Goal: Information Seeking & Learning: Check status

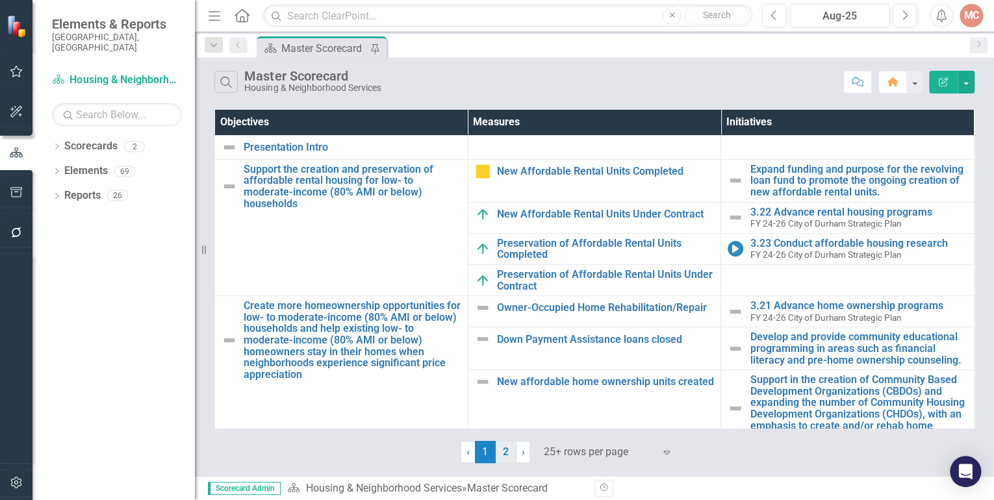
click at [502, 452] on link "2" at bounding box center [506, 452] width 21 height 22
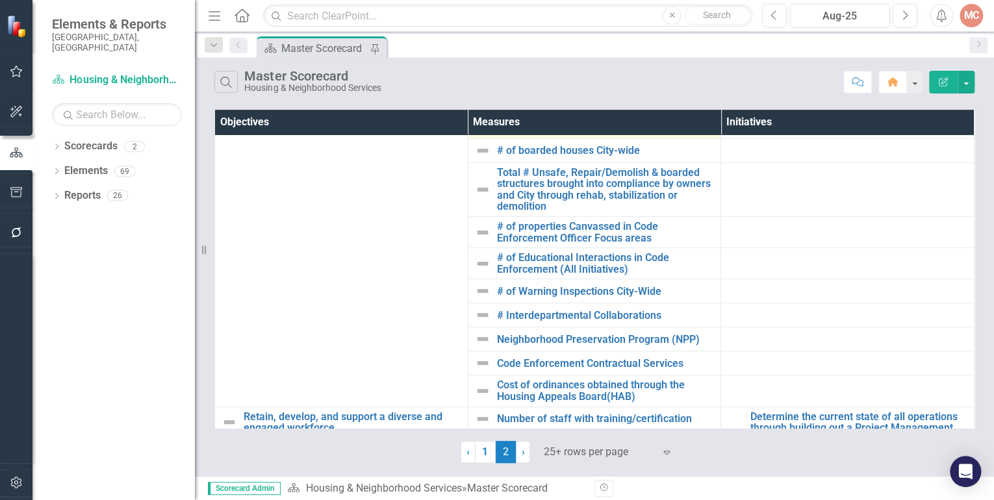
scroll to position [430, 0]
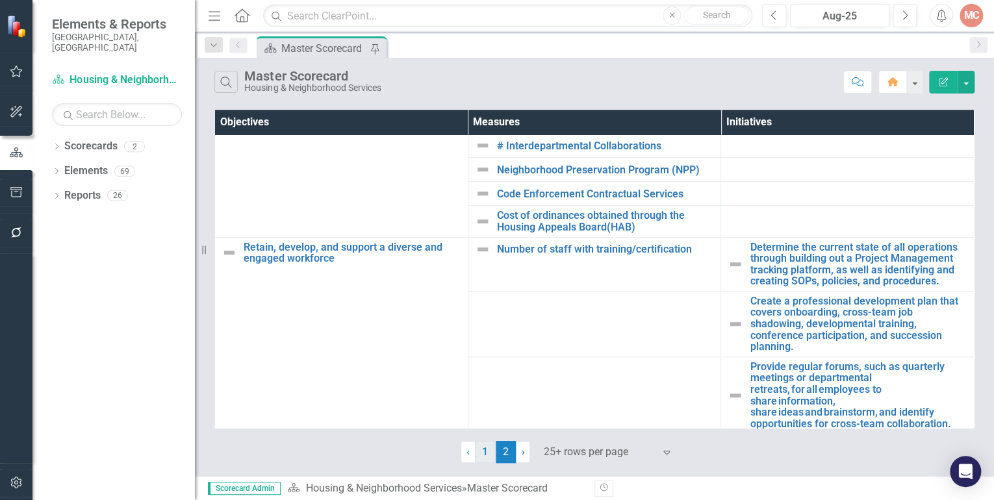
click at [481, 450] on link "1" at bounding box center [485, 452] width 21 height 22
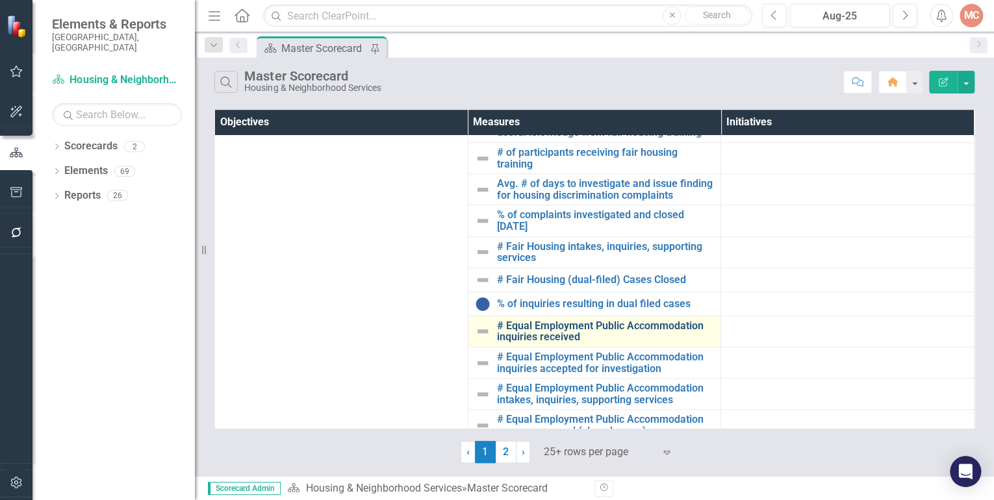
scroll to position [625, 0]
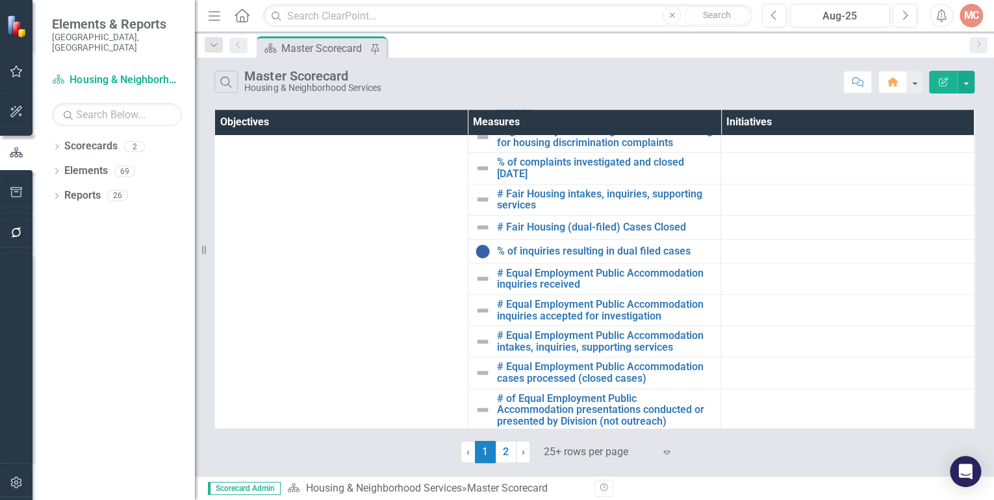
drag, startPoint x: 502, startPoint y: 451, endPoint x: 547, endPoint y: 450, distance: 44.9
click at [502, 451] on link "2" at bounding box center [506, 452] width 21 height 22
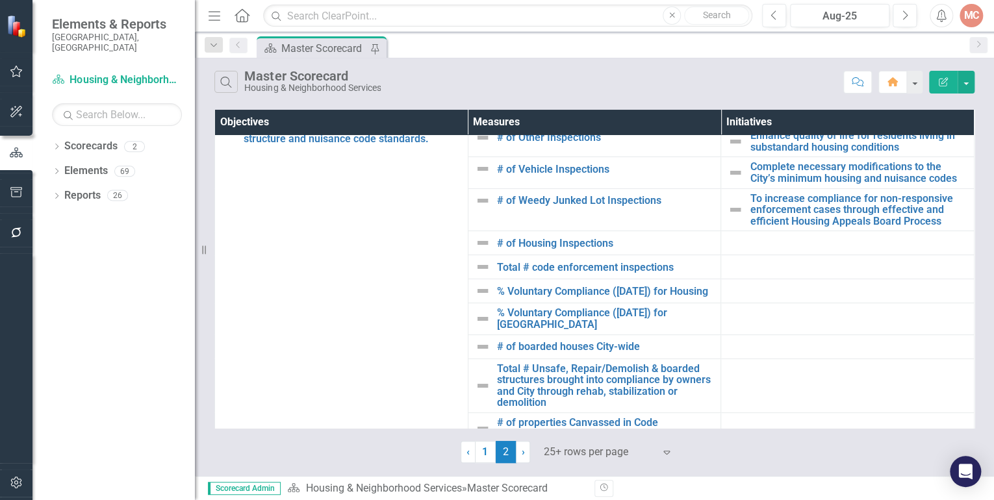
scroll to position [0, 0]
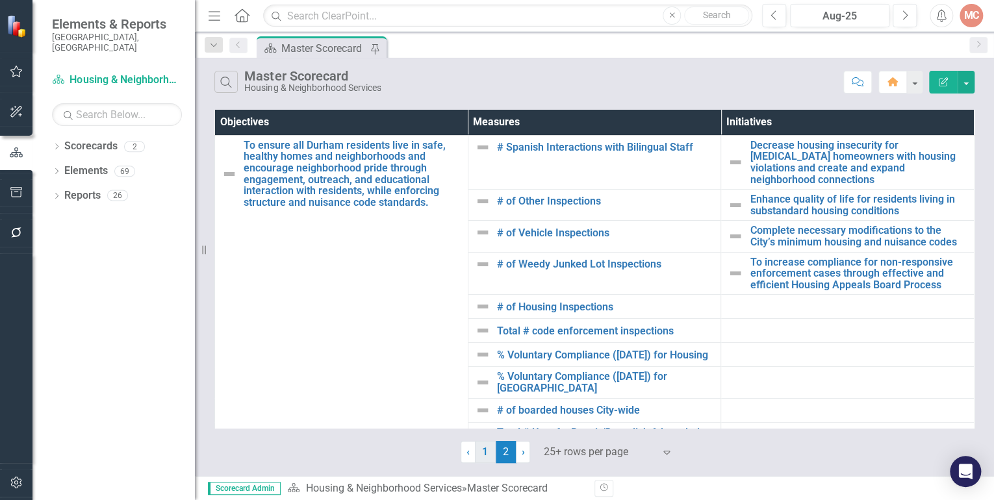
click at [482, 452] on link "1" at bounding box center [485, 452] width 21 height 22
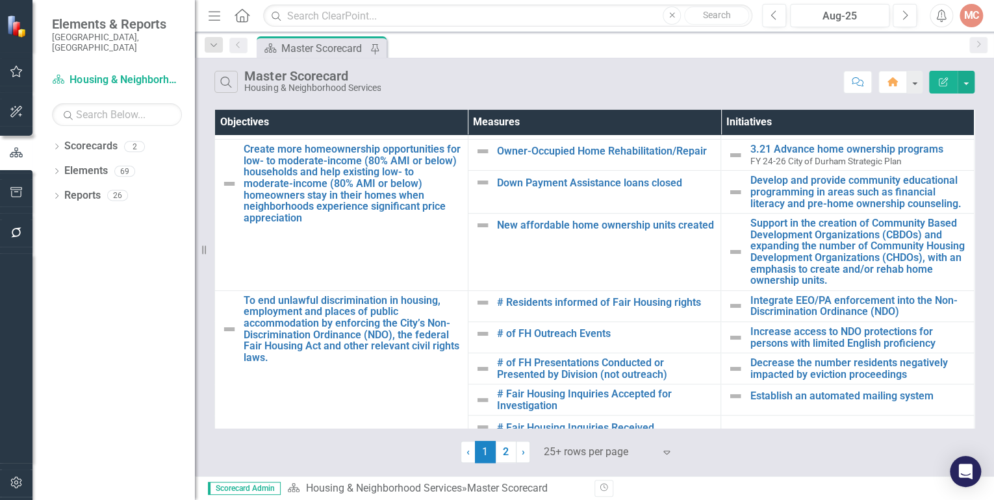
scroll to position [156, 0]
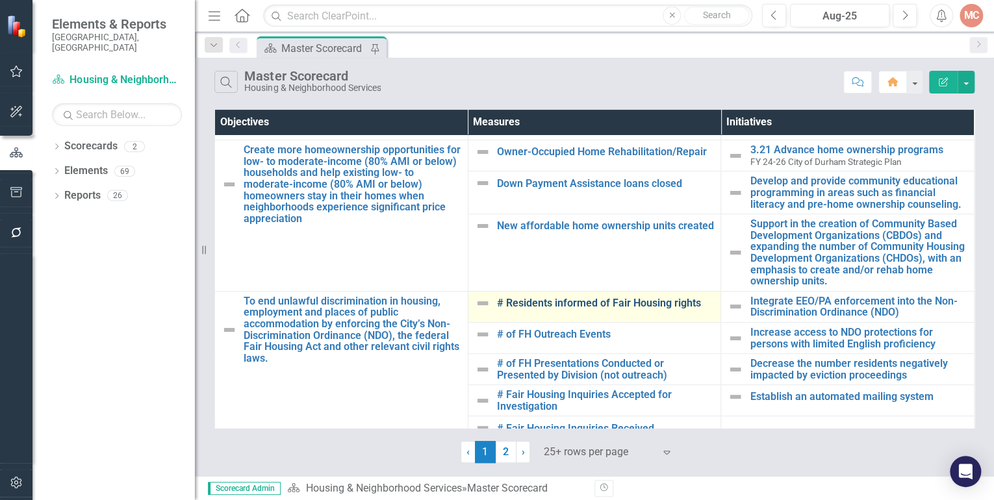
click at [554, 299] on link "# Residents informed of Fair Housing rights" at bounding box center [606, 304] width 218 height 12
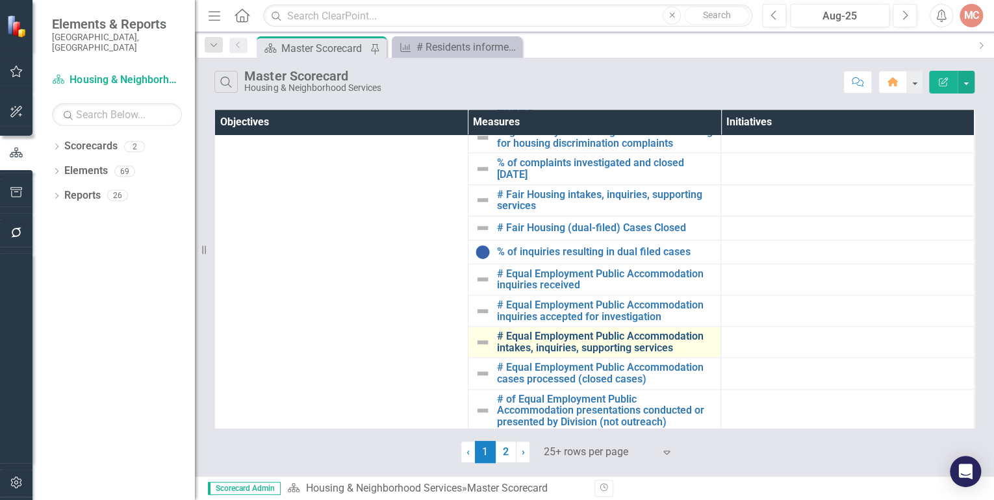
scroll to position [625, 0]
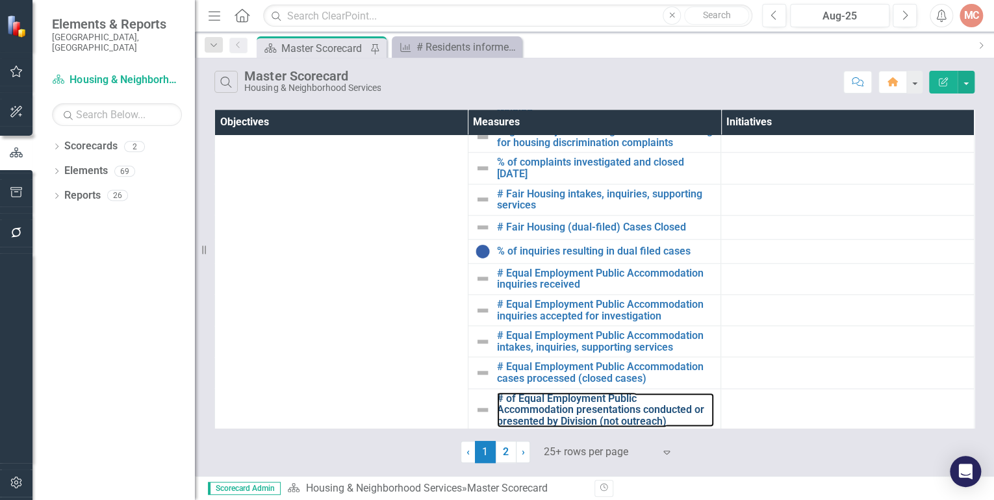
drag, startPoint x: 563, startPoint y: 417, endPoint x: 993, endPoint y: 480, distance: 435.0
click at [563, 417] on link "# of Equal Employment Public Accommodation presentations conducted or presented…" at bounding box center [606, 410] width 218 height 34
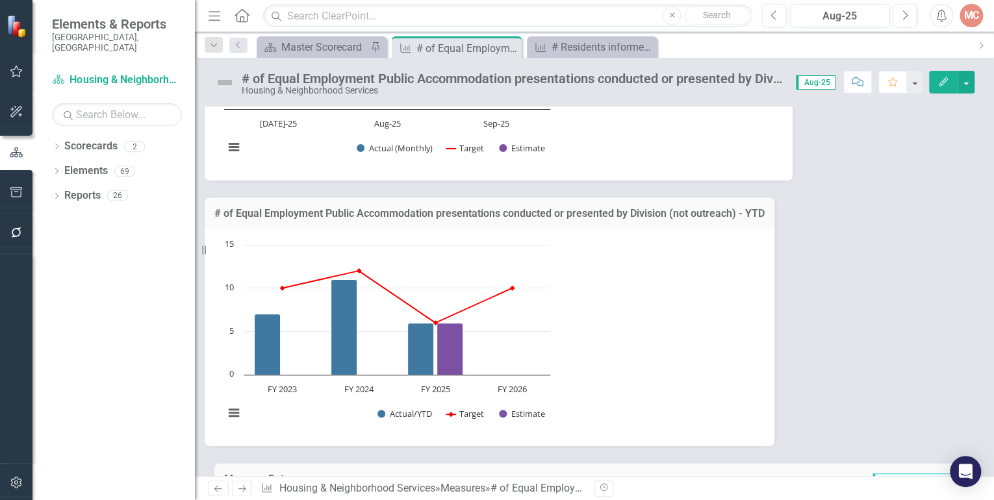
scroll to position [450, 0]
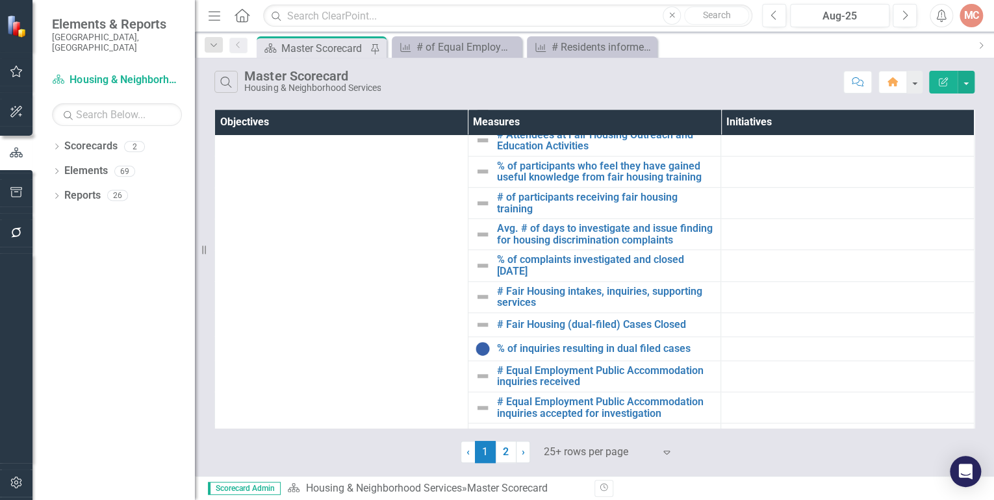
scroll to position [625, 0]
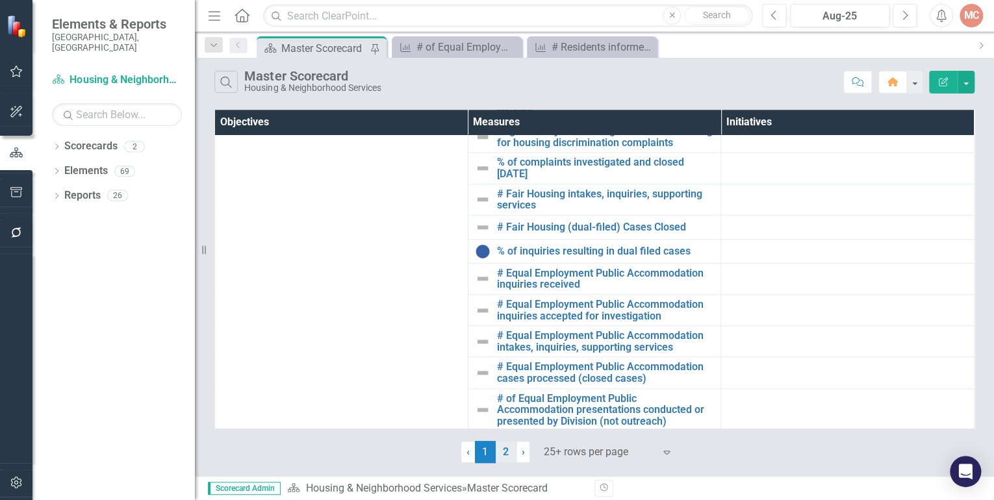
click at [510, 450] on link "2" at bounding box center [506, 452] width 21 height 22
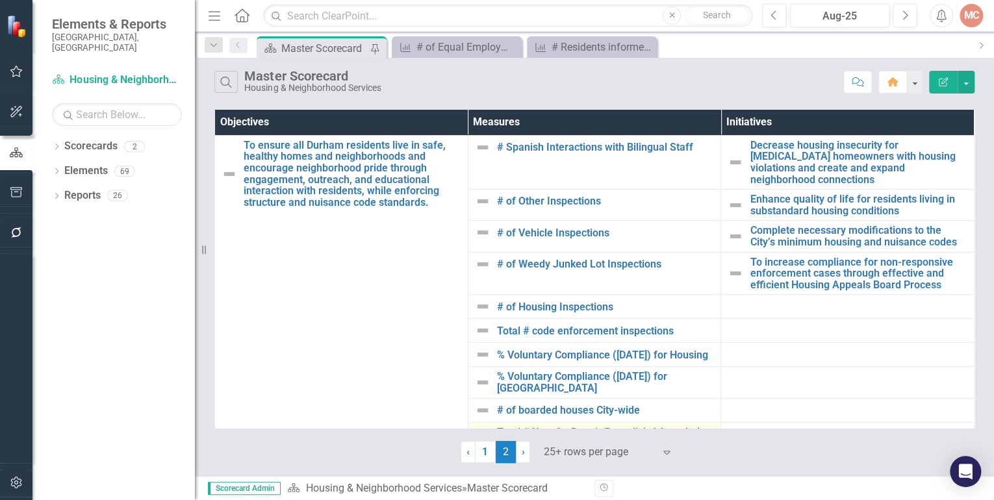
scroll to position [0, 0]
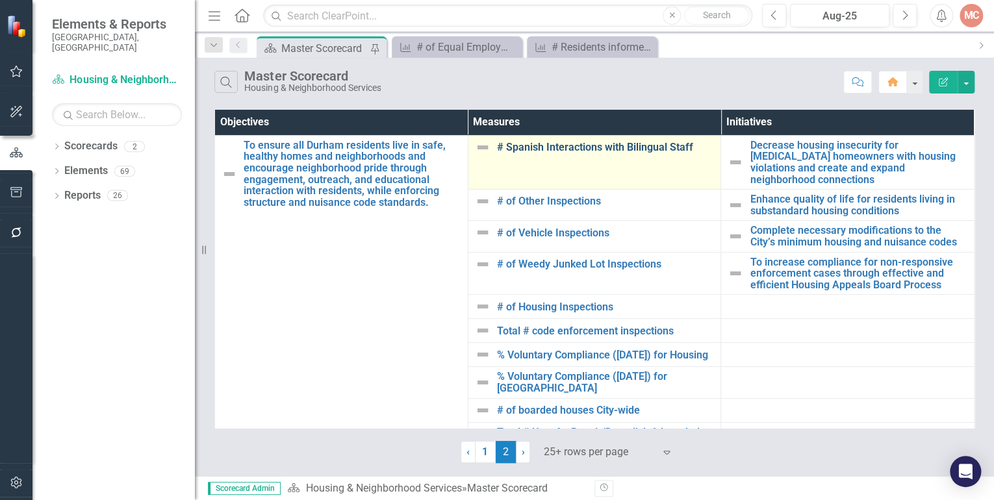
click at [523, 150] on link "# Spanish Interactions with Bilingual Staff" at bounding box center [606, 148] width 218 height 12
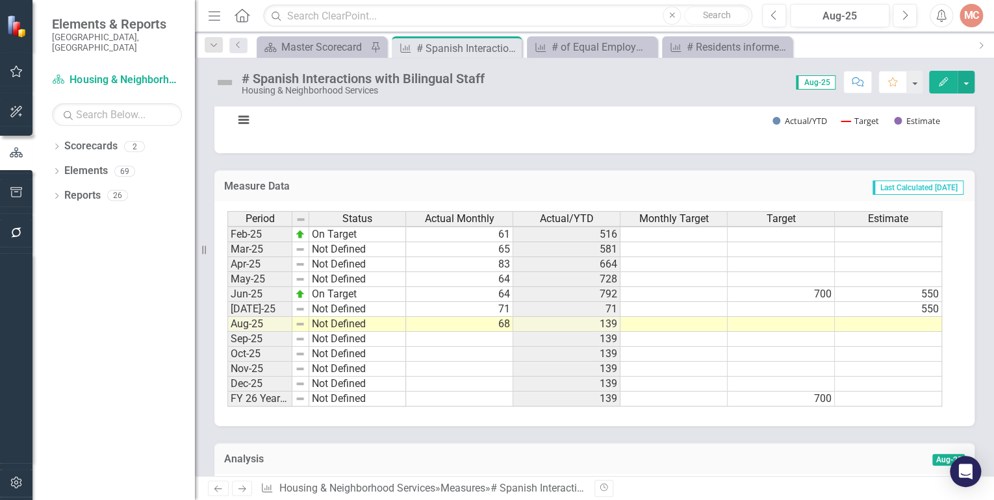
scroll to position [624, 0]
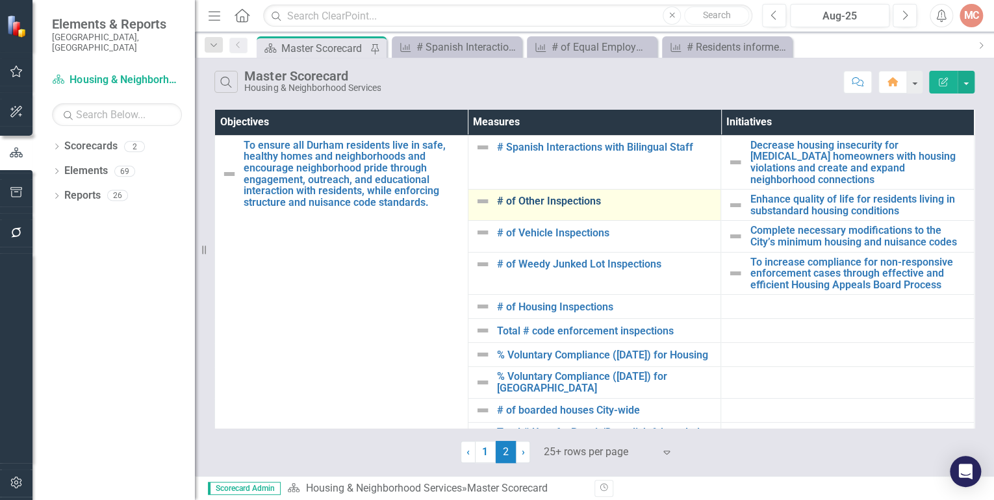
click at [567, 196] on link "# of Other Inspections" at bounding box center [606, 202] width 218 height 12
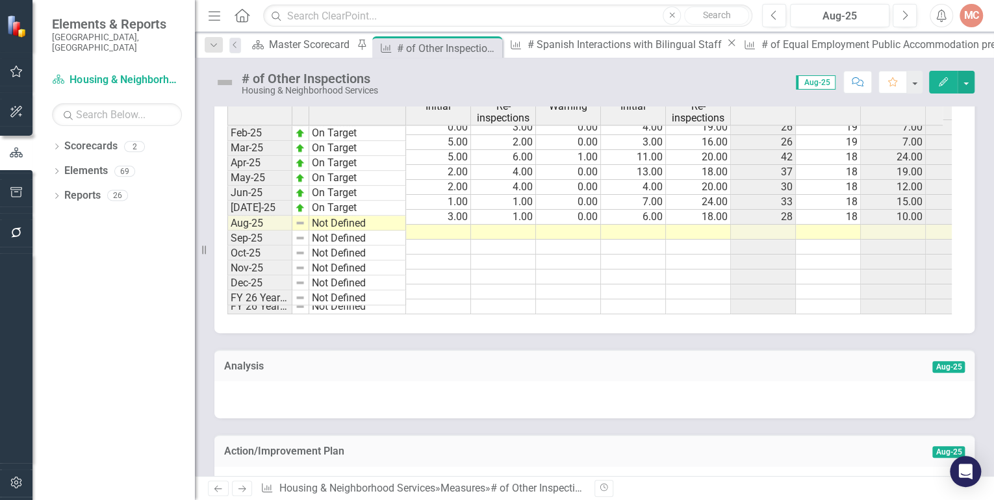
scroll to position [1147, 0]
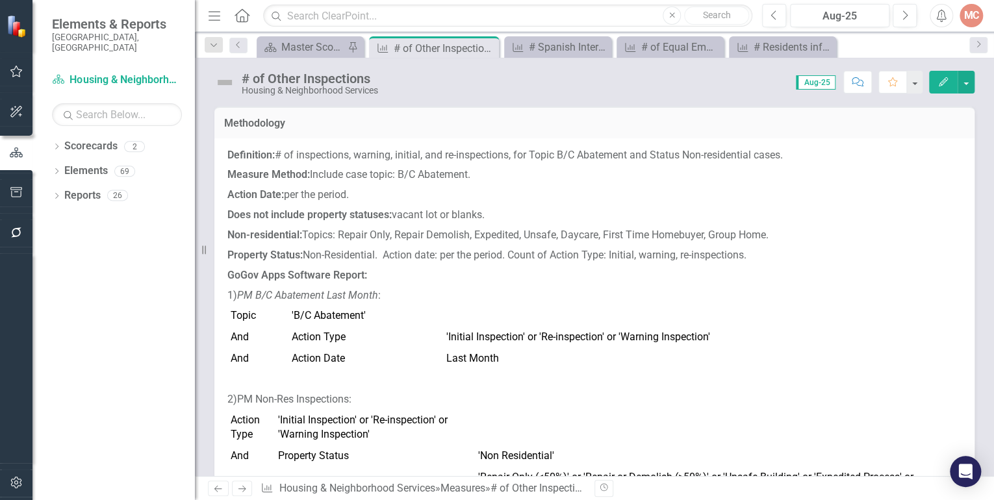
scroll to position [658, 0]
